Goal: Transaction & Acquisition: Download file/media

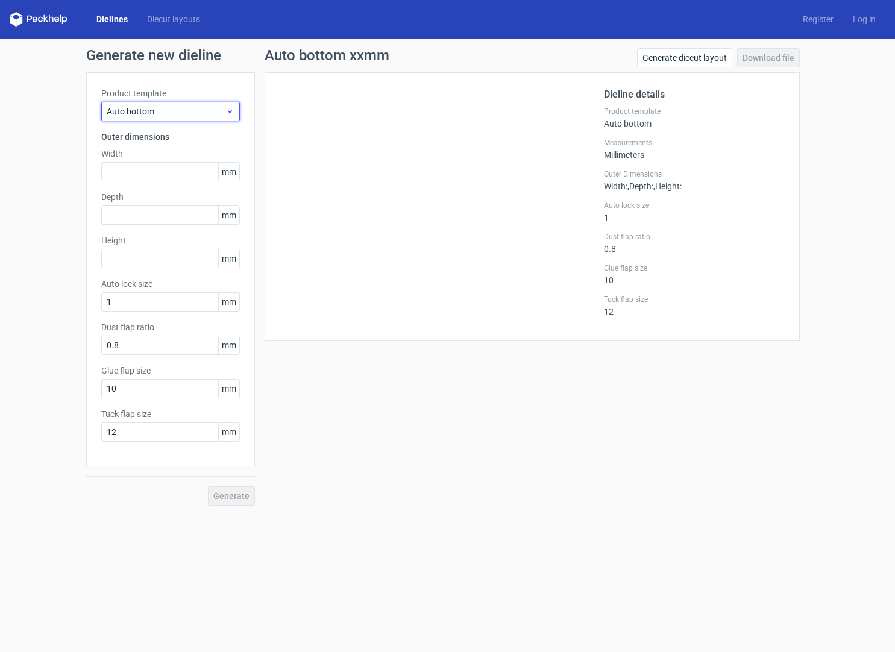
click at [219, 116] on span "Auto bottom" at bounding box center [166, 111] width 119 height 12
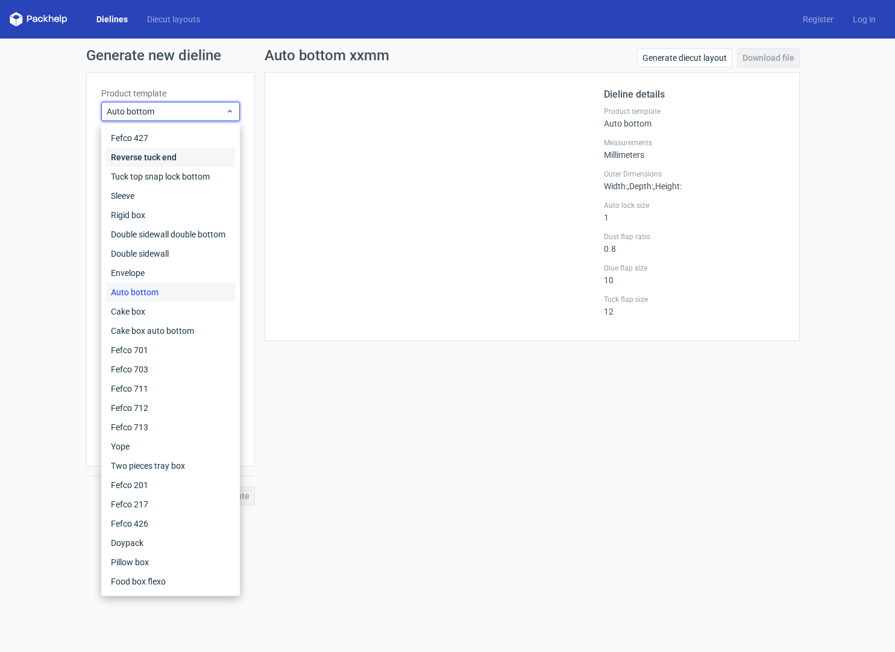
click at [191, 161] on div "Reverse tuck end" at bounding box center [170, 157] width 129 height 19
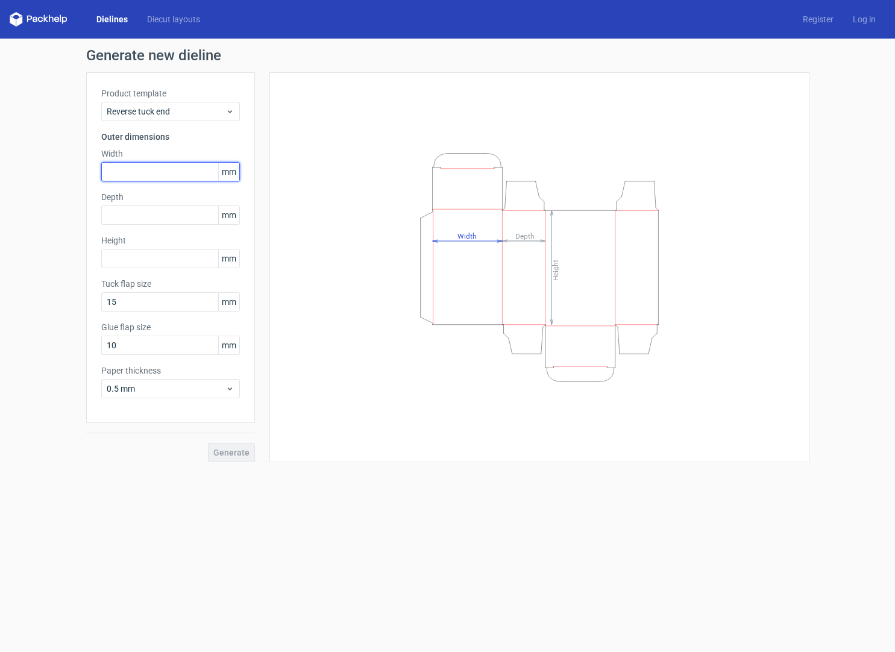
drag, startPoint x: 137, startPoint y: 174, endPoint x: 127, endPoint y: 176, distance: 10.5
click at [137, 174] on input "text" at bounding box center [170, 171] width 139 height 19
type input "40"
type input "26"
type input "160"
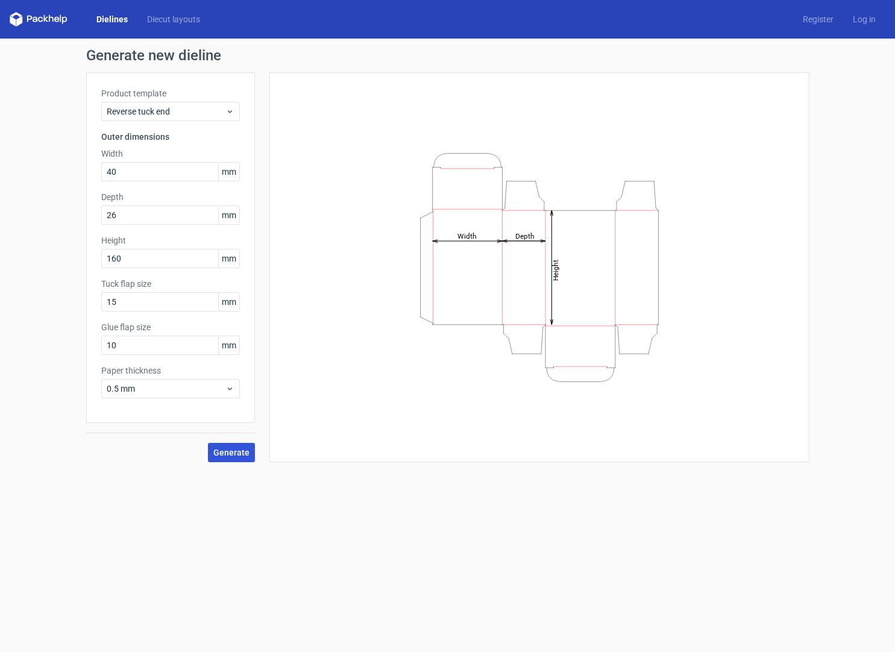
click at [231, 444] on button "Generate" at bounding box center [231, 452] width 47 height 19
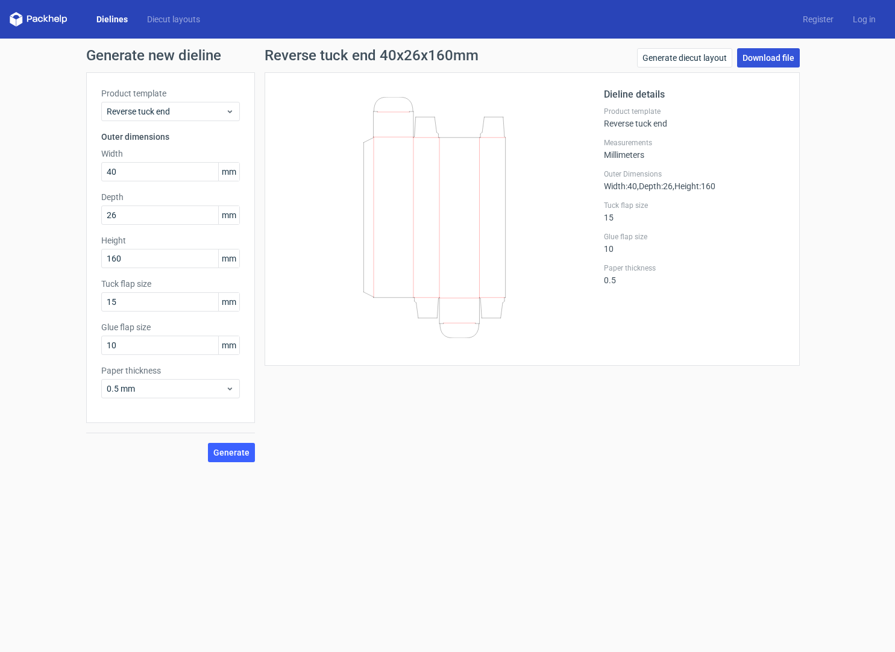
click at [766, 59] on link "Download file" at bounding box center [768, 57] width 63 height 19
